Goal: Transaction & Acquisition: Purchase product/service

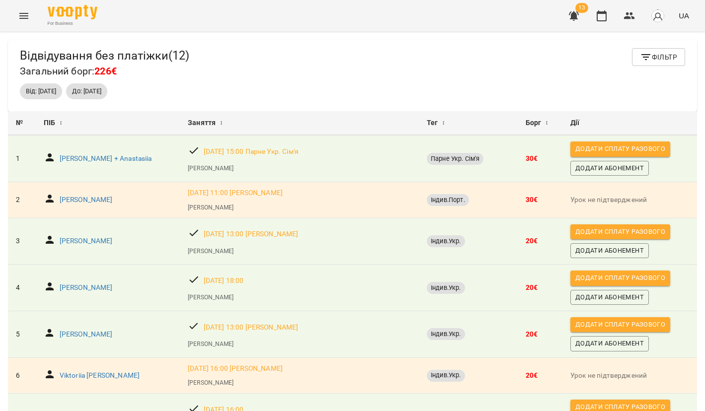
click at [584, 319] on span "Додати сплату разового" at bounding box center [620, 324] width 90 height 11
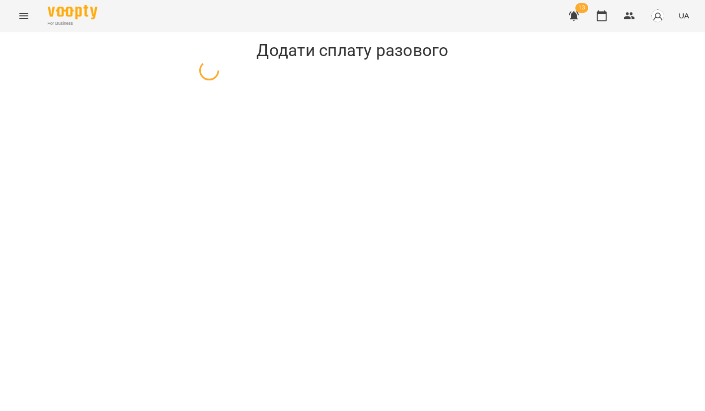
select select "**********"
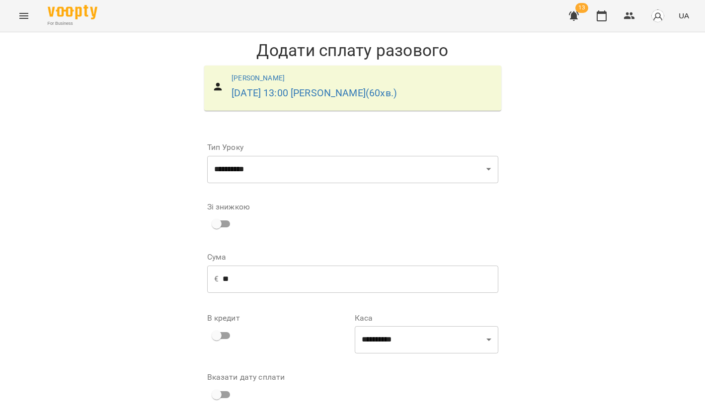
scroll to position [39, 0]
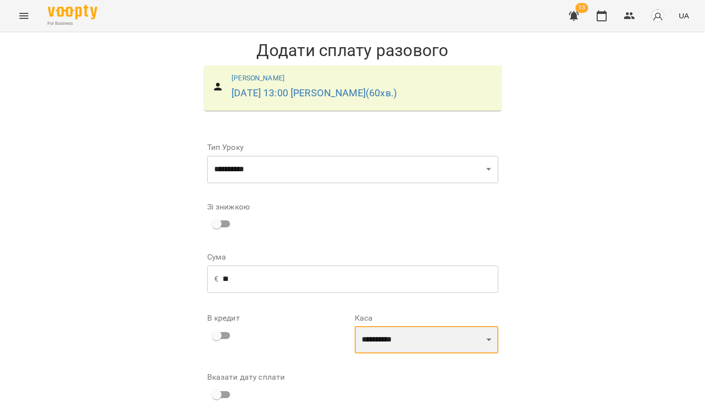
select select "**********"
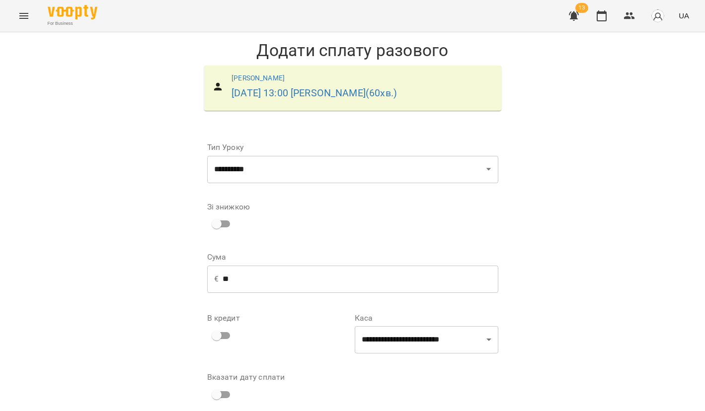
scroll to position [32, 0]
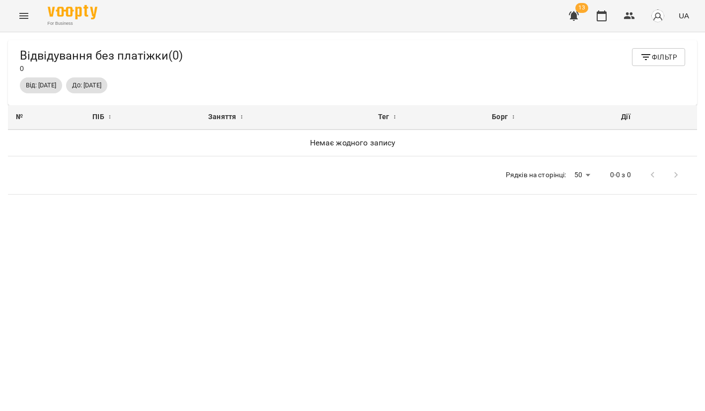
click at [572, 15] on icon "button" at bounding box center [574, 15] width 10 height 9
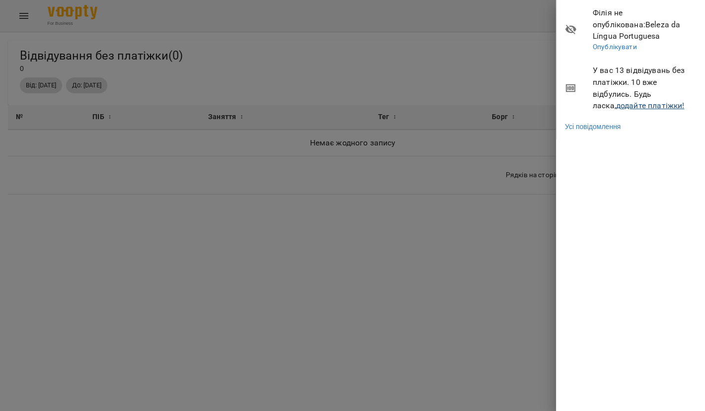
click at [616, 101] on link "додайте платіжки!" at bounding box center [650, 105] width 69 height 9
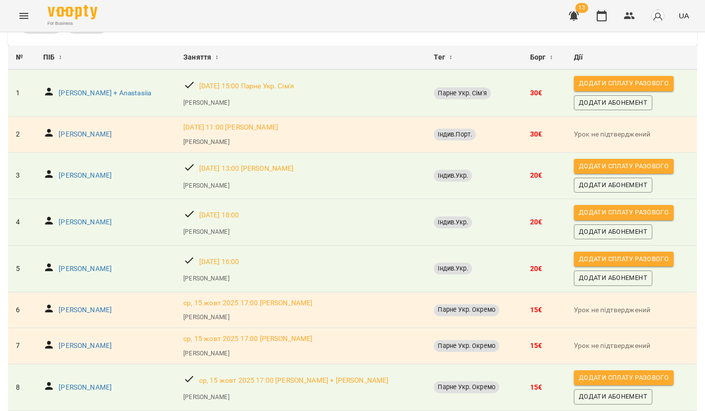
scroll to position [65, 0]
click at [100, 219] on p "Daria Panchenko" at bounding box center [85, 223] width 53 height 10
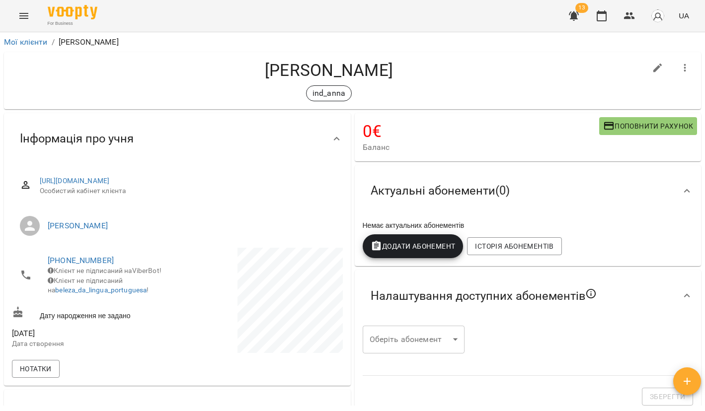
click at [407, 259] on div "Додати Абонемент" at bounding box center [413, 246] width 105 height 28
click at [406, 246] on span "Додати Абонемент" at bounding box center [413, 246] width 85 height 12
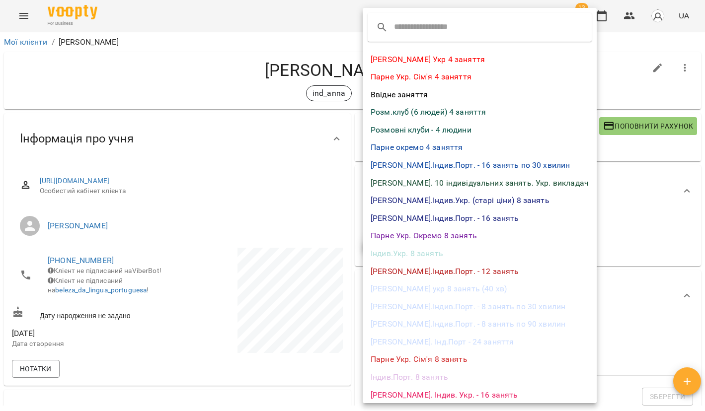
click at [417, 249] on li "Індив.Укр. 8 занять" at bounding box center [480, 254] width 234 height 18
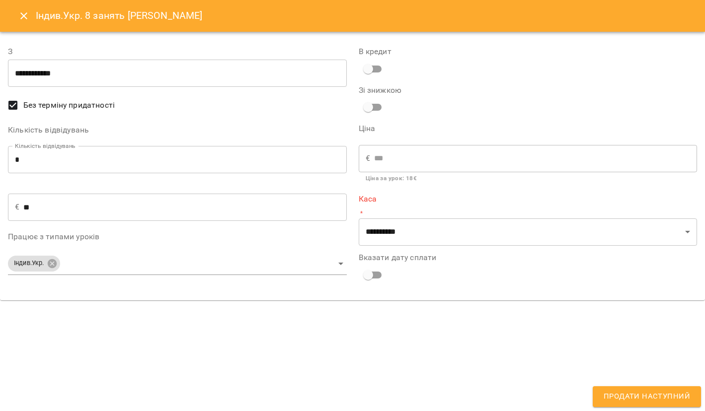
type input "**********"
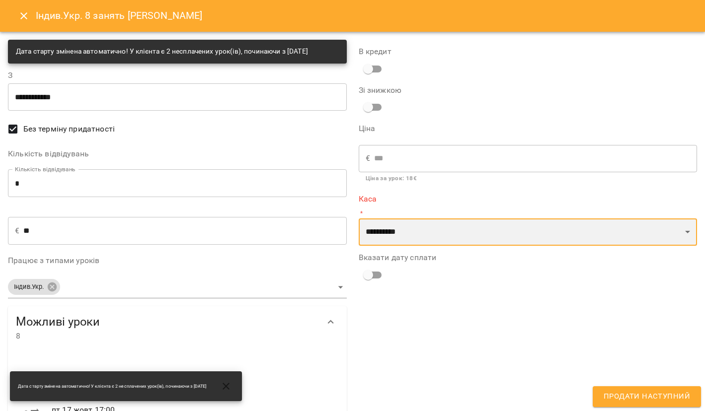
select select "**********"
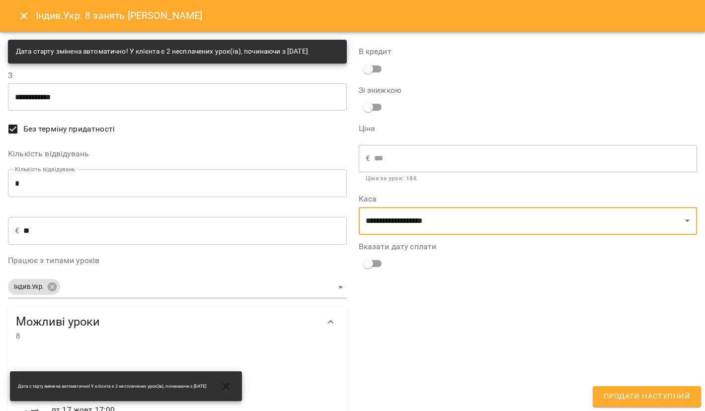
click at [624, 393] on span "Продати наступний" at bounding box center [646, 396] width 86 height 13
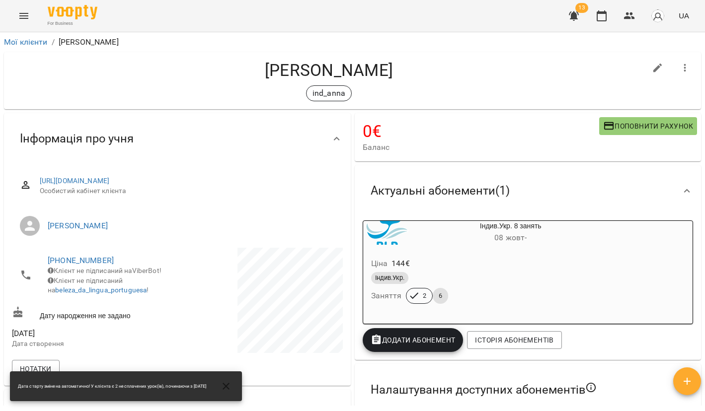
click at [574, 14] on icon "button" at bounding box center [574, 15] width 10 height 9
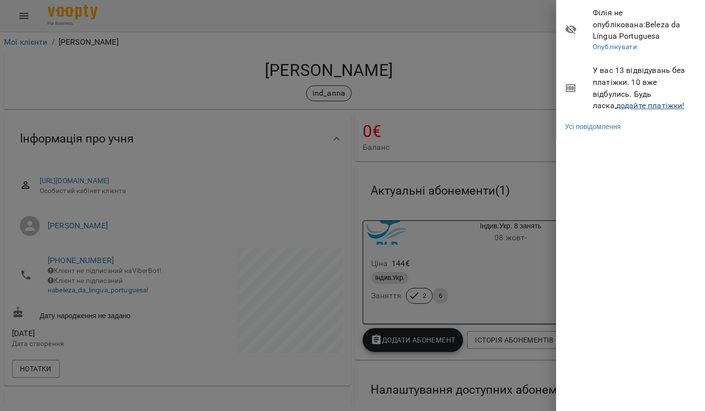
click at [616, 101] on link "додайте платіжки!" at bounding box center [650, 105] width 69 height 9
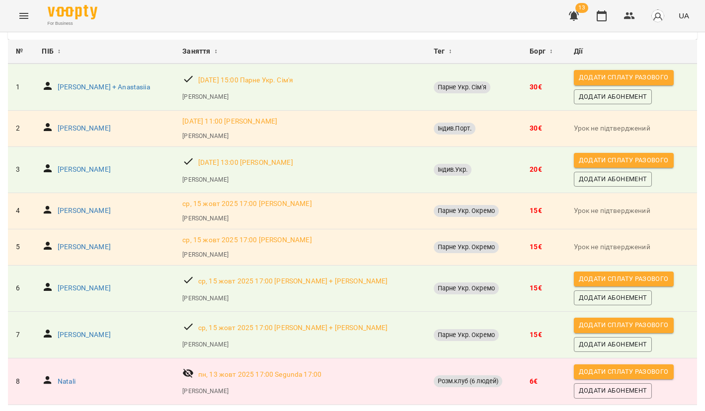
scroll to position [100, 0]
click at [71, 284] on p "[PERSON_NAME]" at bounding box center [84, 289] width 53 height 10
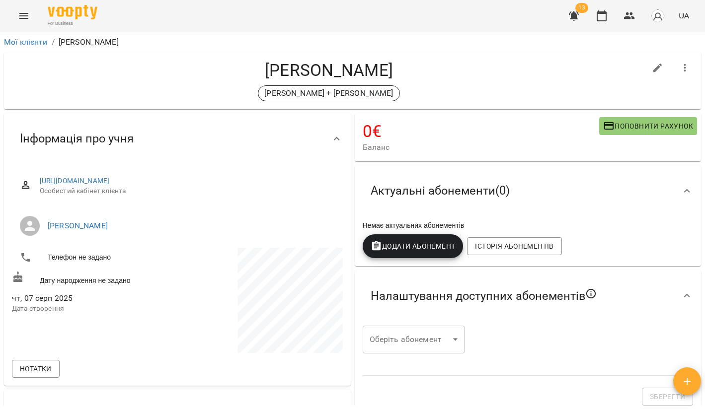
click at [400, 247] on span "Додати Абонемент" at bounding box center [413, 246] width 85 height 12
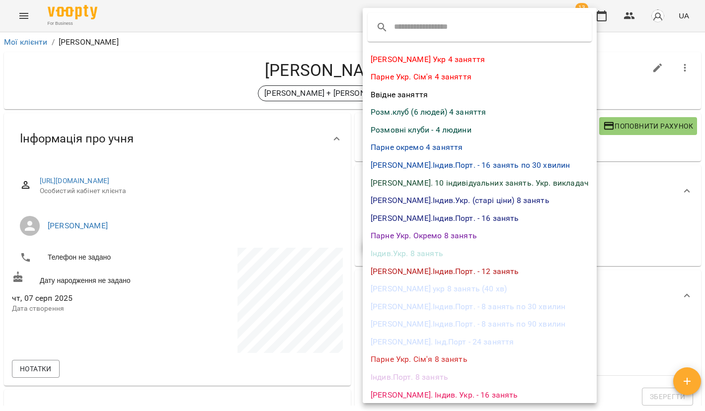
click at [346, 229] on div at bounding box center [352, 205] width 705 height 411
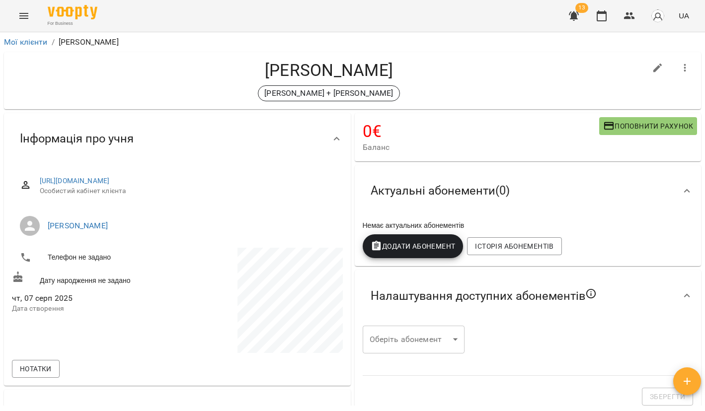
click at [426, 251] on span "Додати Абонемент" at bounding box center [413, 246] width 85 height 12
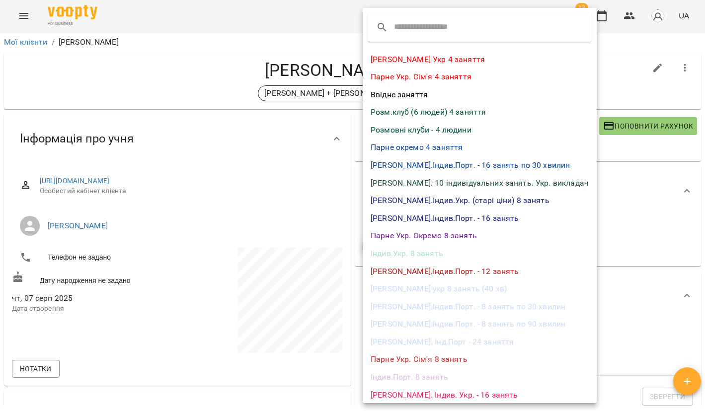
click at [419, 237] on li "Парне Укр. Окремо 8 занять" at bounding box center [480, 236] width 234 height 18
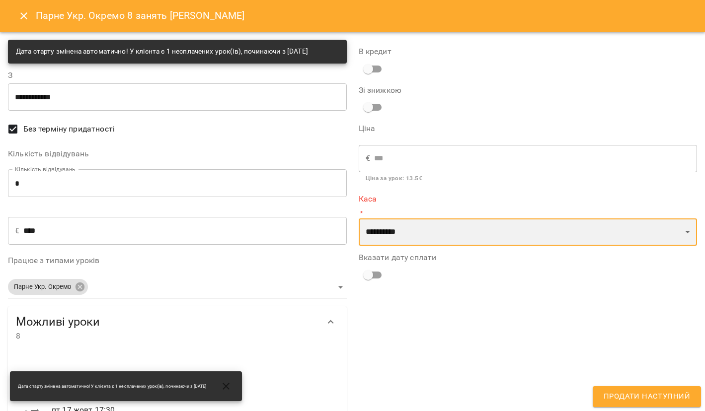
select select "**********"
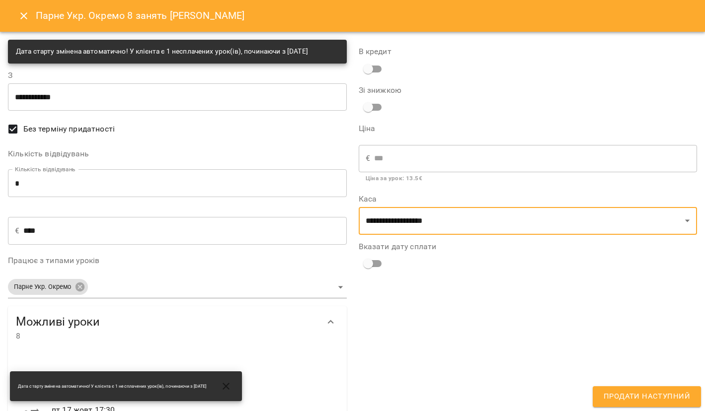
click at [606, 398] on span "Продати наступний" at bounding box center [646, 396] width 86 height 13
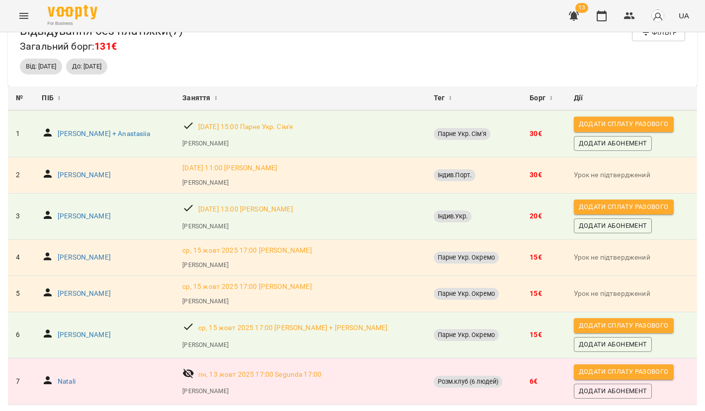
scroll to position [54, 0]
click at [71, 330] on p "[PERSON_NAME]" at bounding box center [84, 335] width 53 height 10
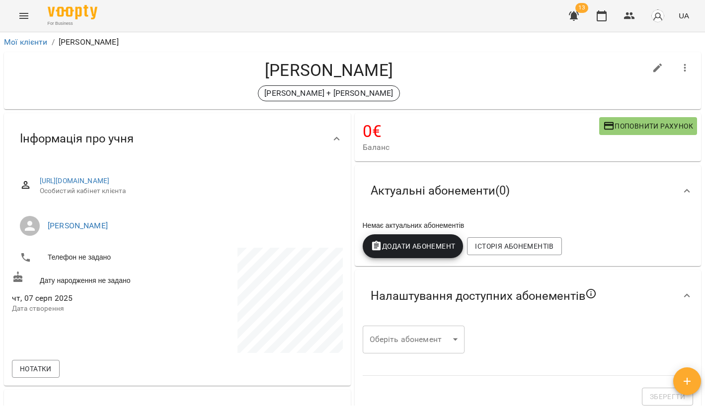
click at [410, 242] on span "Додати Абонемент" at bounding box center [413, 246] width 85 height 12
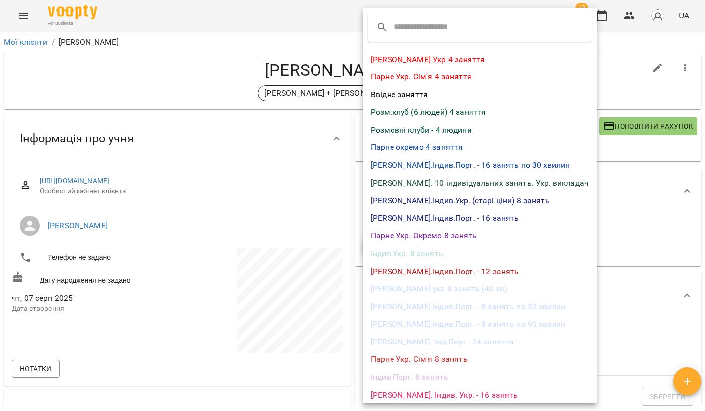
click at [410, 234] on li "Парне Укр. Окремо 8 занять" at bounding box center [480, 236] width 234 height 18
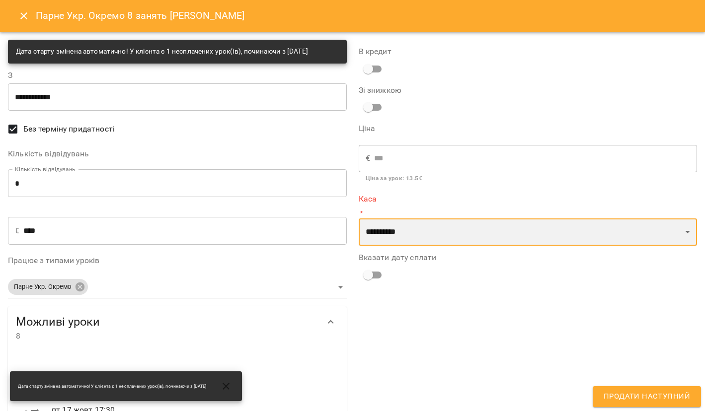
select select "**********"
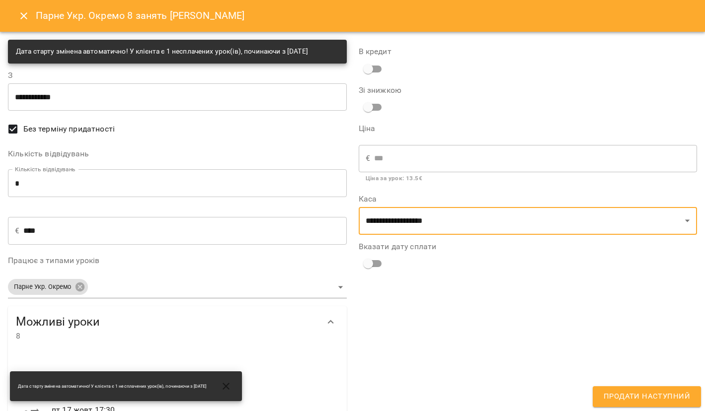
click at [631, 393] on span "Продати наступний" at bounding box center [646, 396] width 86 height 13
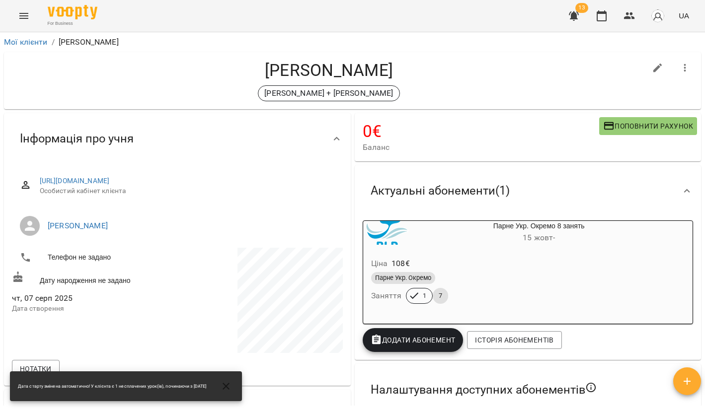
click at [579, 15] on icon "button" at bounding box center [574, 16] width 12 height 12
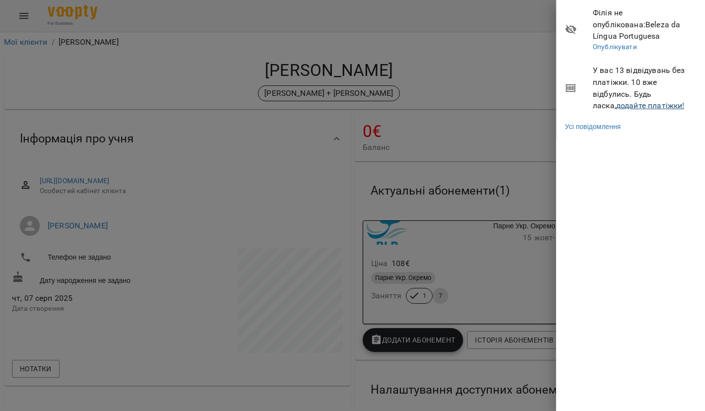
click at [616, 101] on link "додайте платіжки!" at bounding box center [650, 105] width 69 height 9
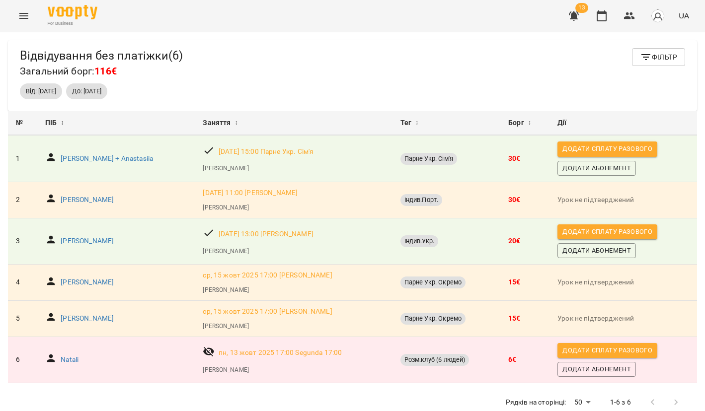
scroll to position [32, 0]
click at [67, 278] on p "[PERSON_NAME]" at bounding box center [87, 283] width 53 height 10
